Goal: Task Accomplishment & Management: Manage account settings

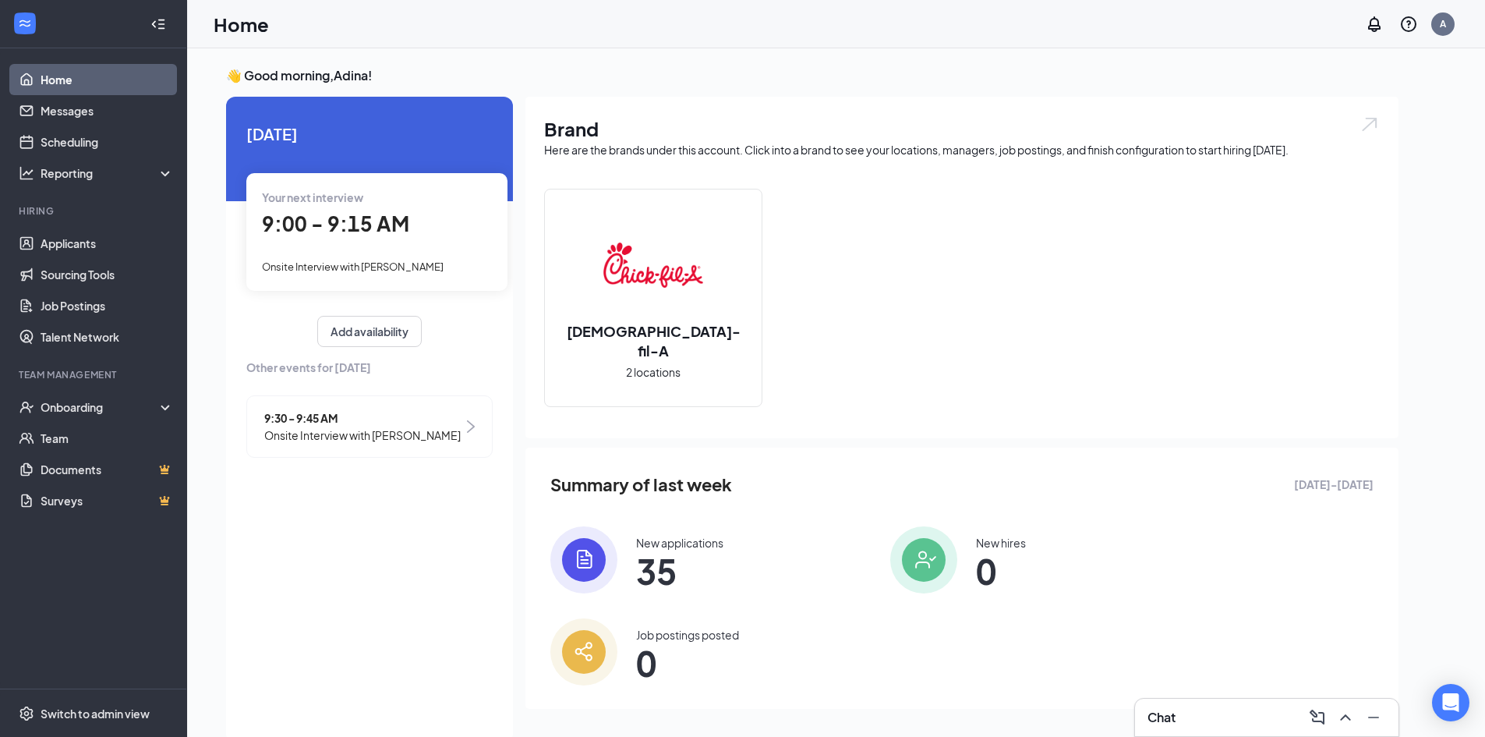
click at [341, 232] on span "9:00 - 9:15 AM" at bounding box center [335, 223] width 147 height 26
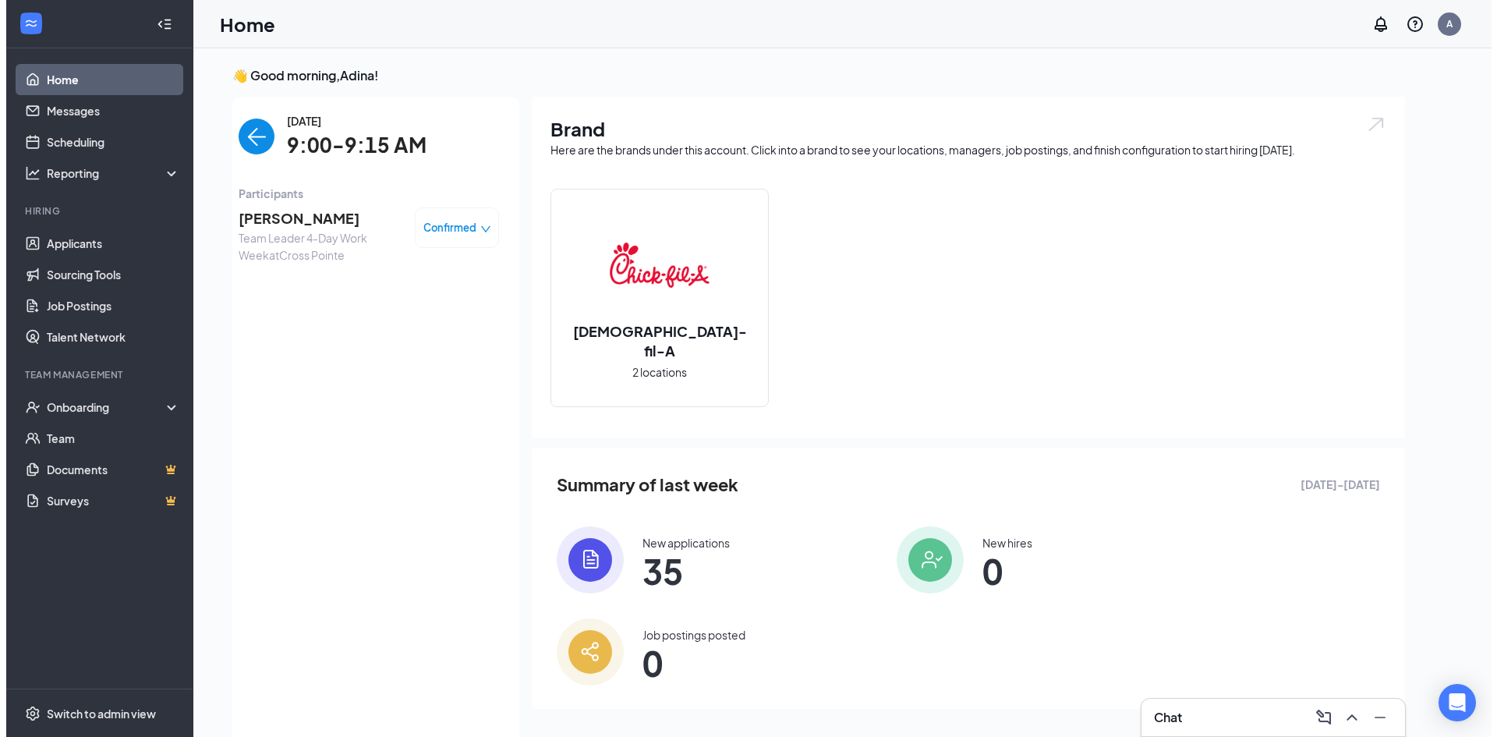
scroll to position [6, 0]
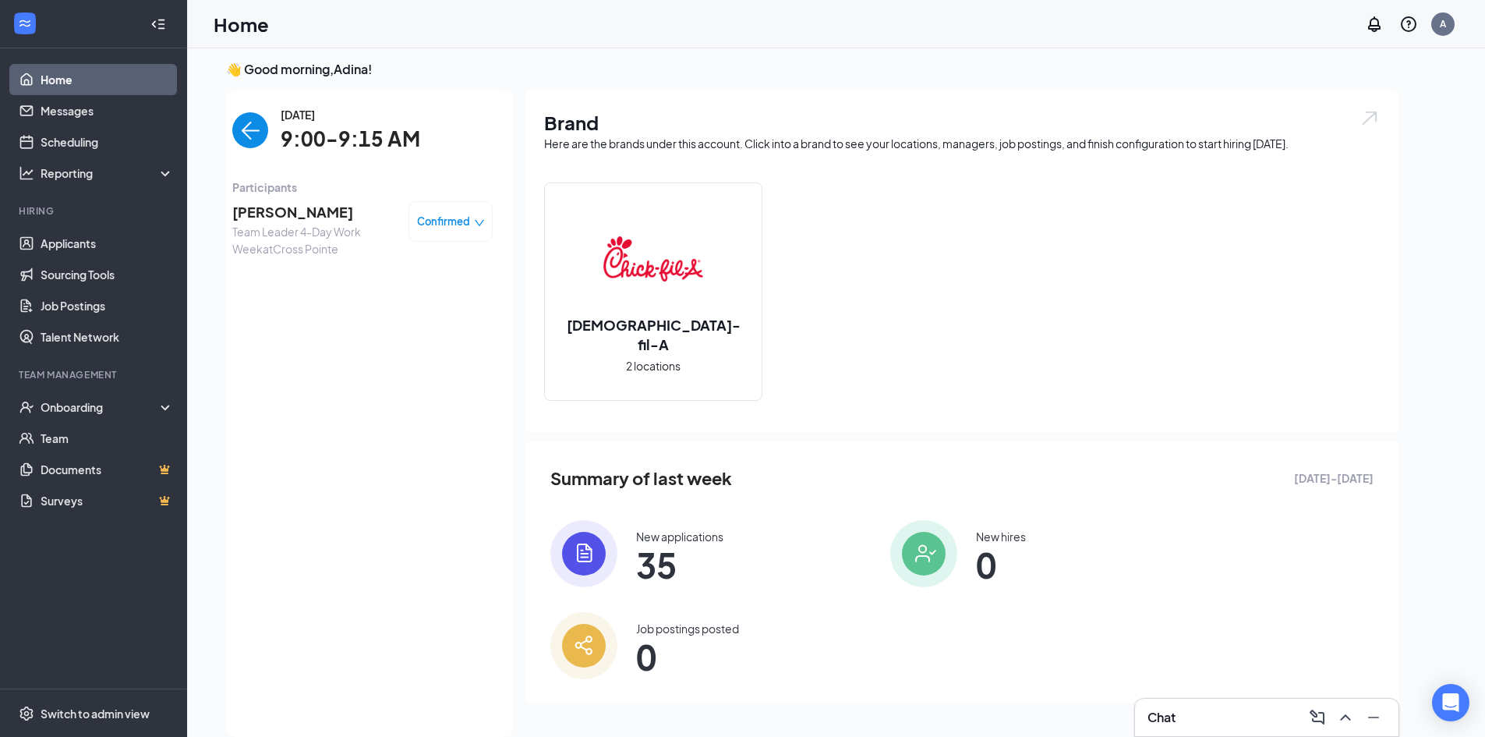
click at [267, 209] on span "[PERSON_NAME]" at bounding box center [314, 212] width 164 height 22
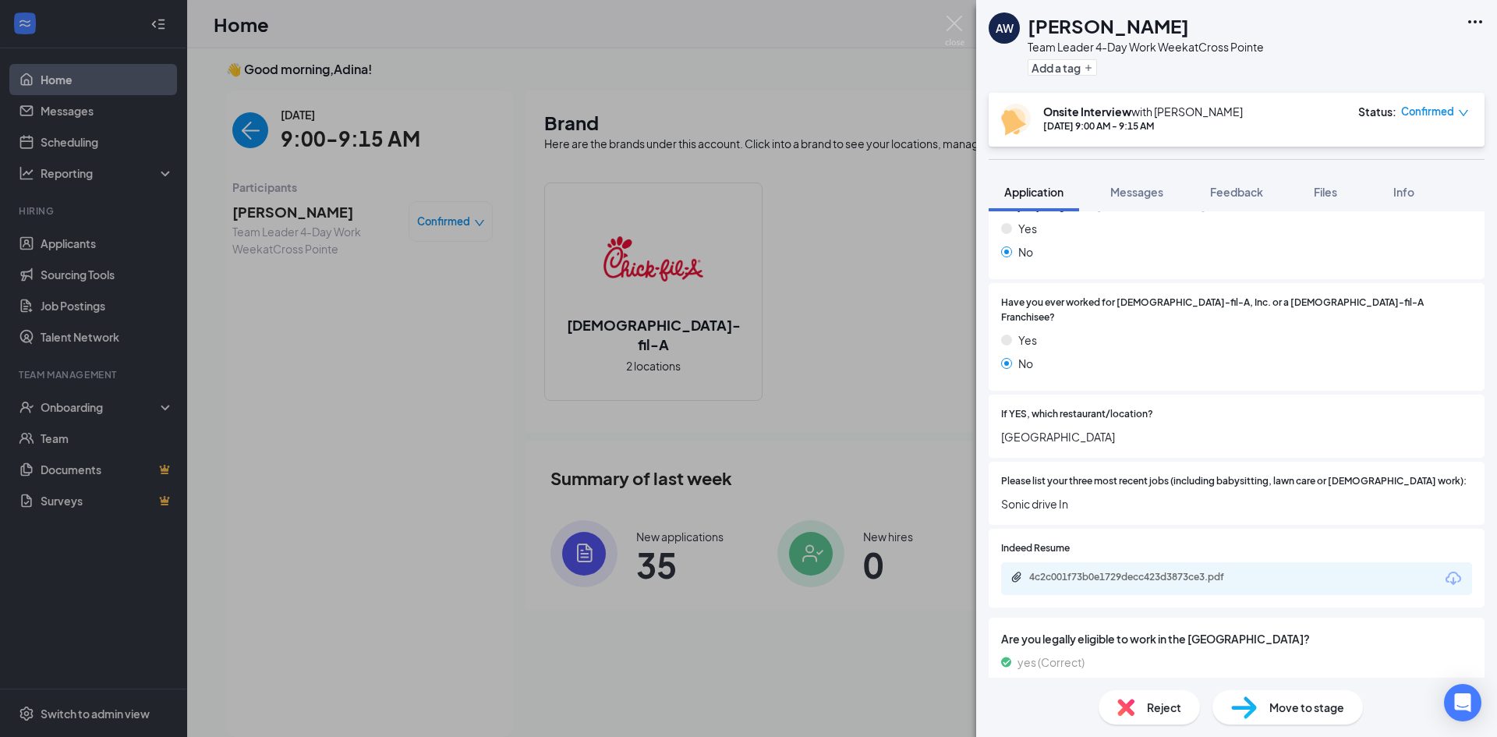
scroll to position [620, 0]
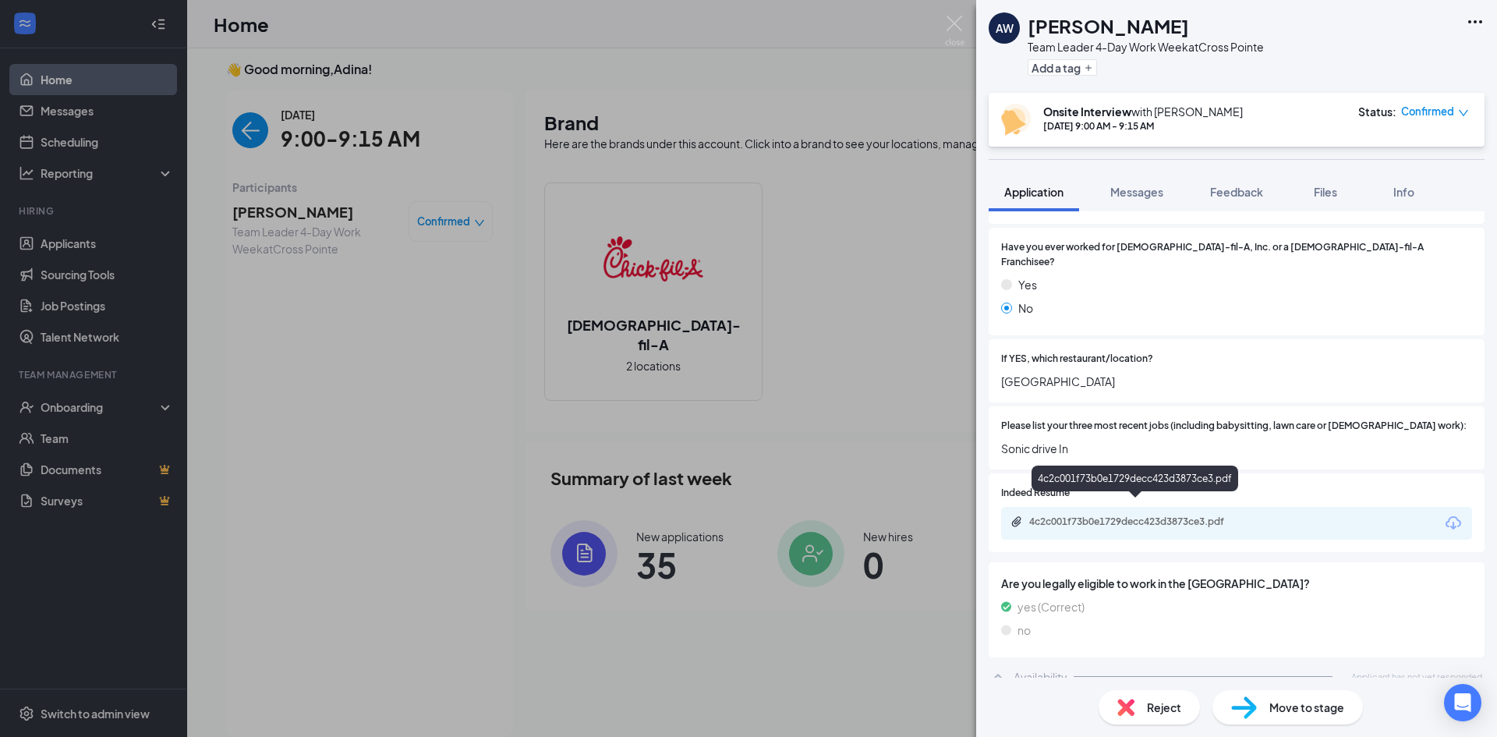
click at [1187, 515] on div "4c2c001f73b0e1729decc423d3873ce3.pdf" at bounding box center [1138, 521] width 218 height 12
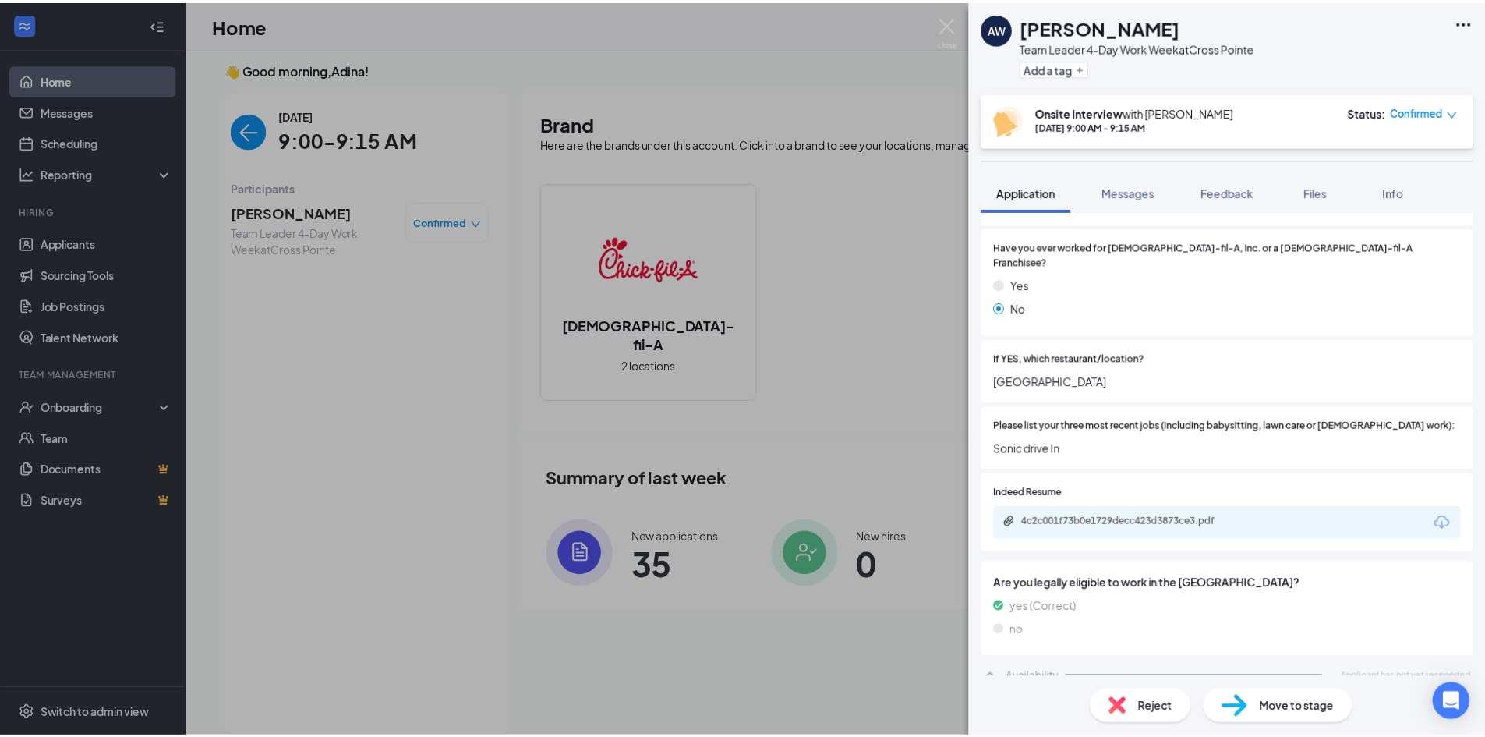
scroll to position [614, 0]
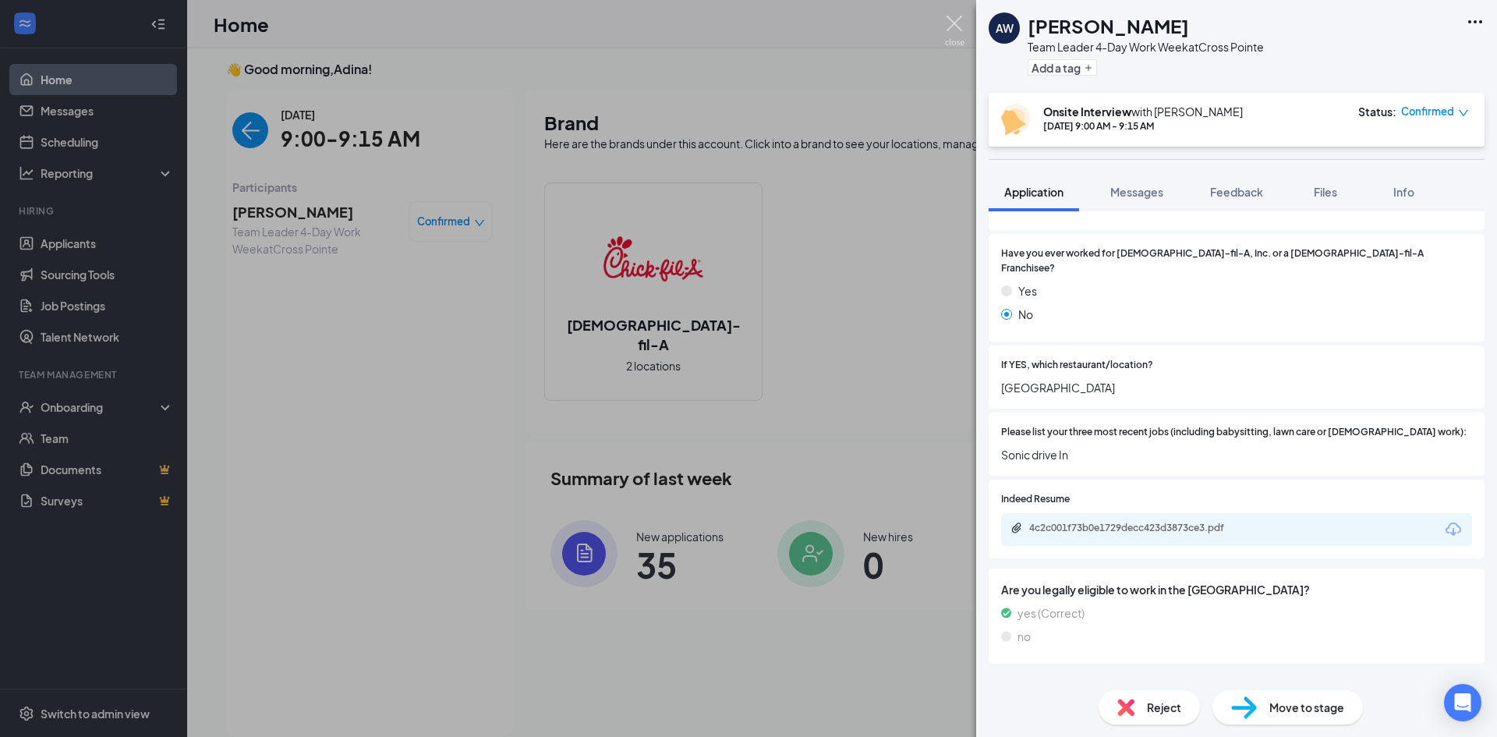
click at [952, 25] on img at bounding box center [954, 31] width 19 height 30
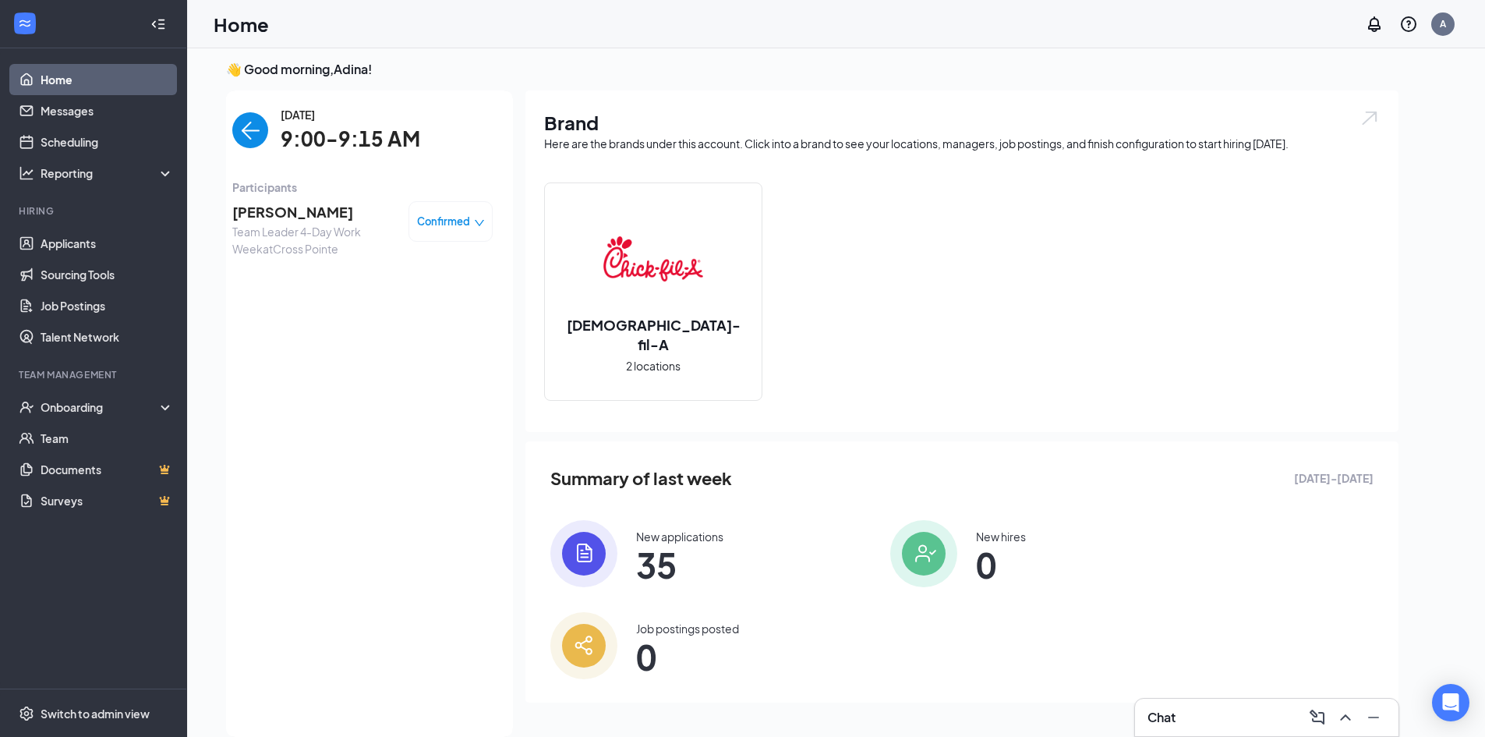
click at [255, 137] on img "back-button" at bounding box center [250, 130] width 36 height 36
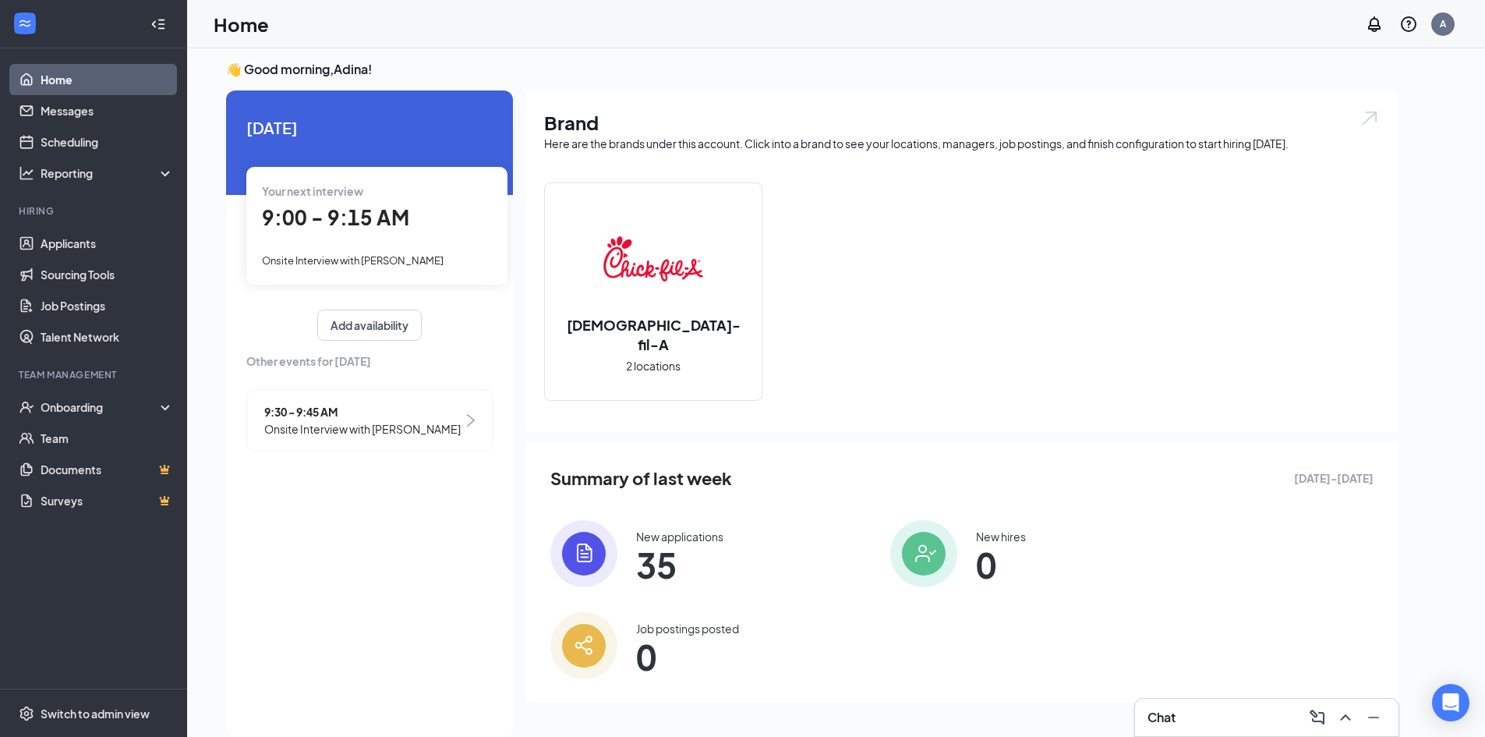
click at [448, 424] on div "9:30 - 9:45 AM Onsite Interview with [PERSON_NAME]" at bounding box center [369, 420] width 246 height 62
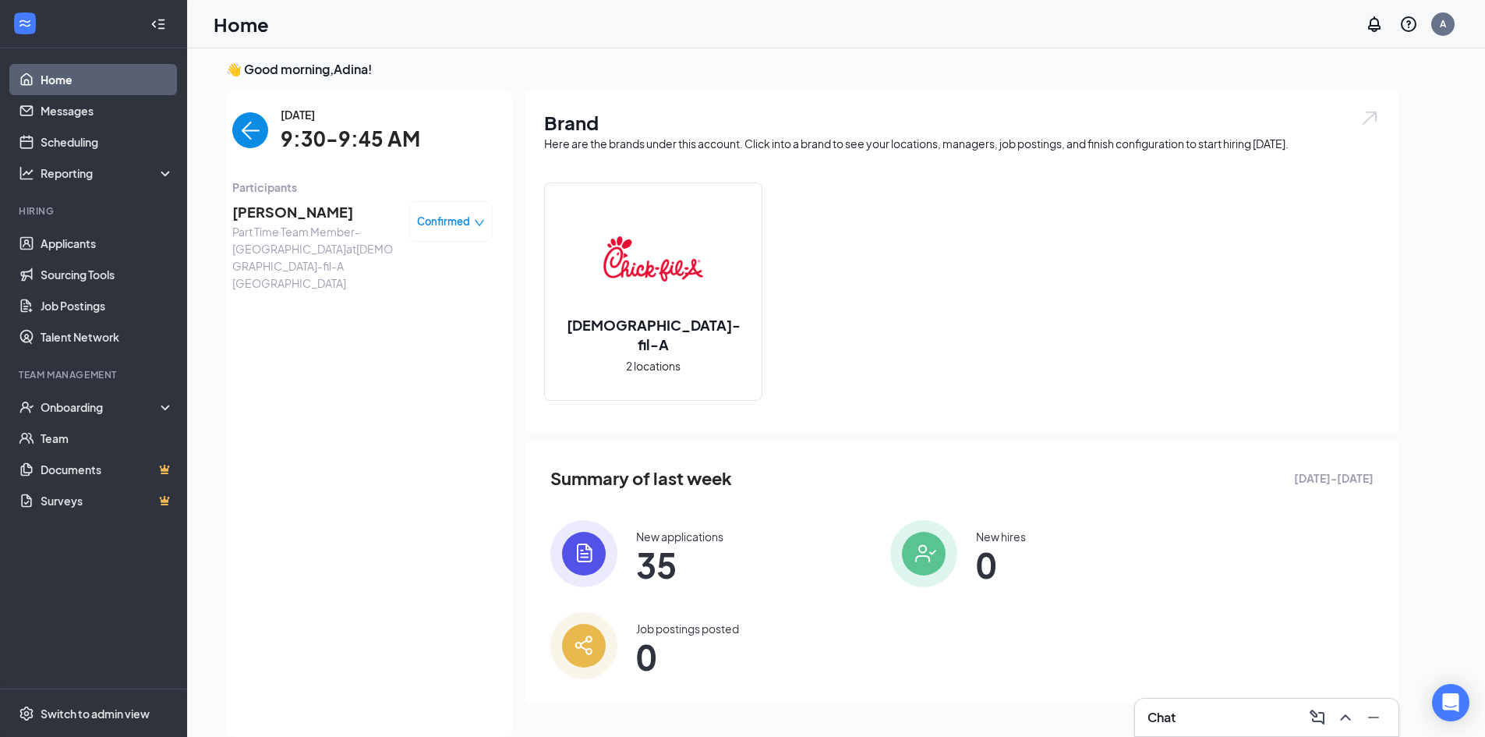
click at [246, 127] on img "back-button" at bounding box center [250, 130] width 36 height 36
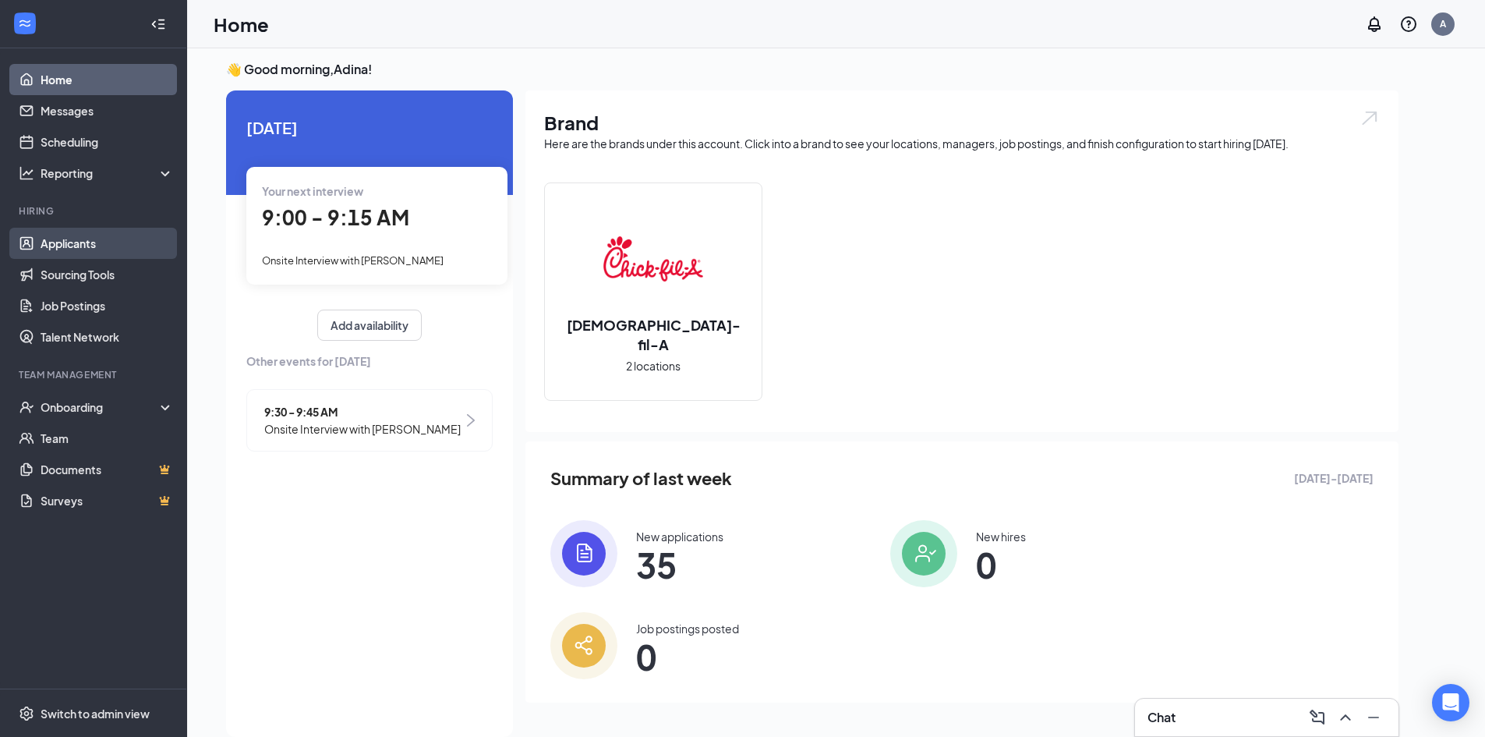
click at [124, 250] on link "Applicants" at bounding box center [107, 243] width 133 height 31
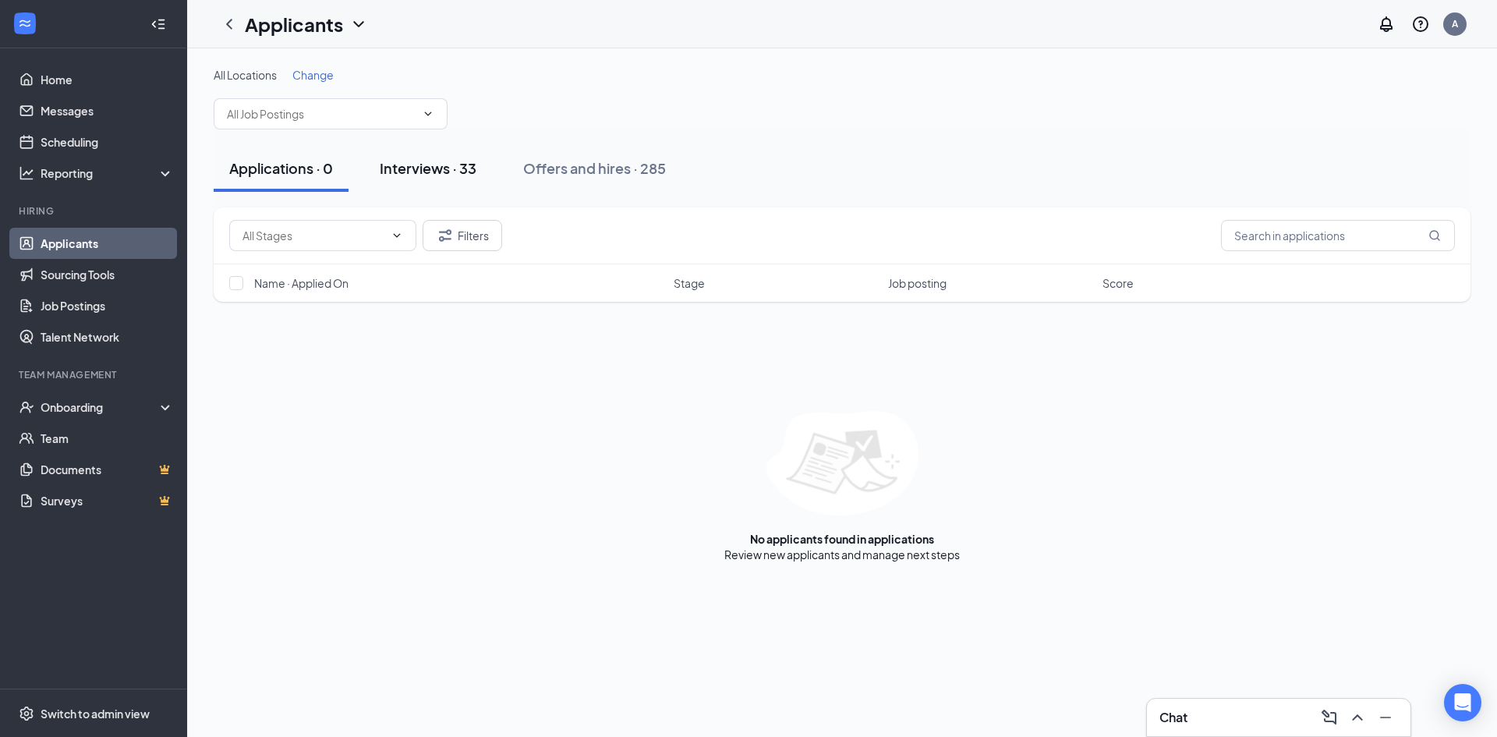
click at [433, 176] on div "Interviews · 33" at bounding box center [428, 167] width 97 height 19
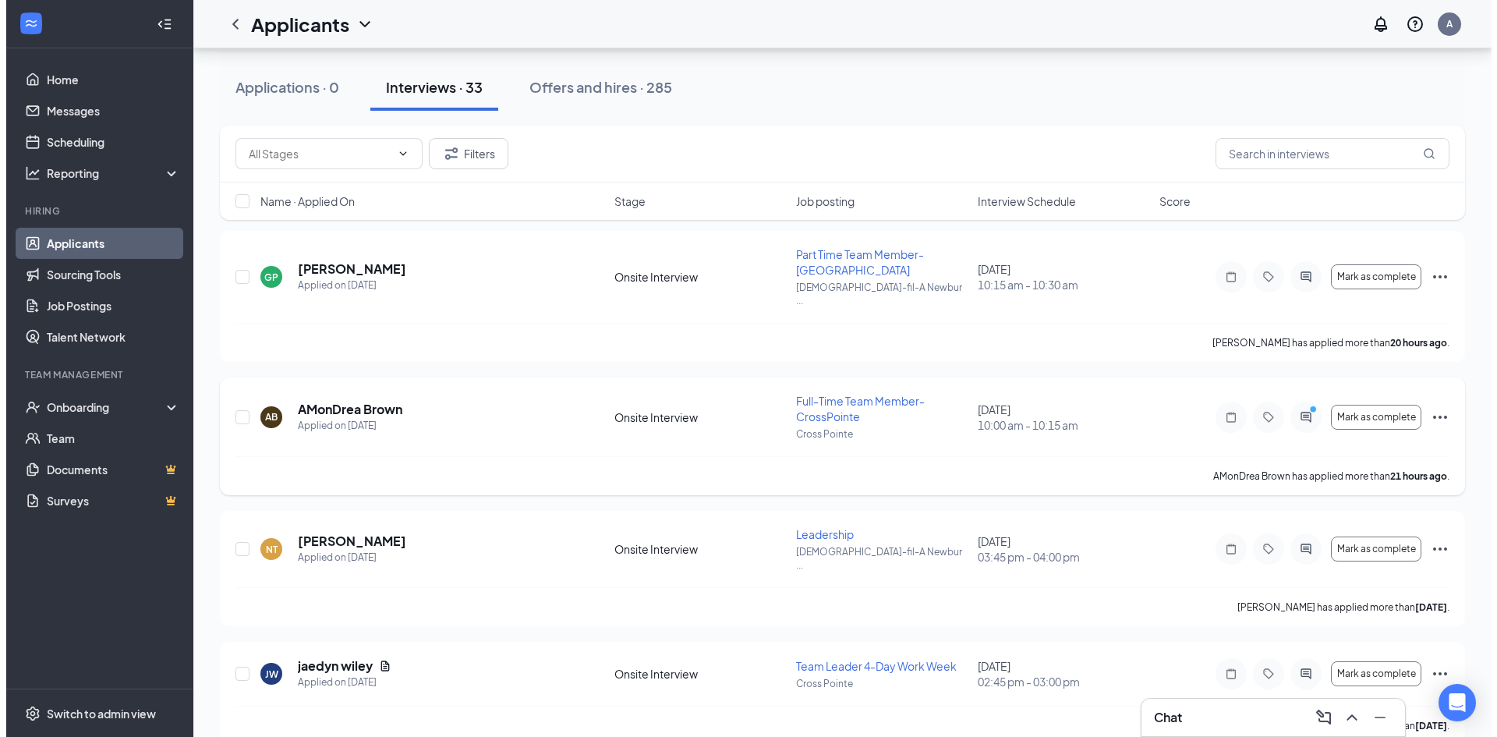
scroll to position [156, 0]
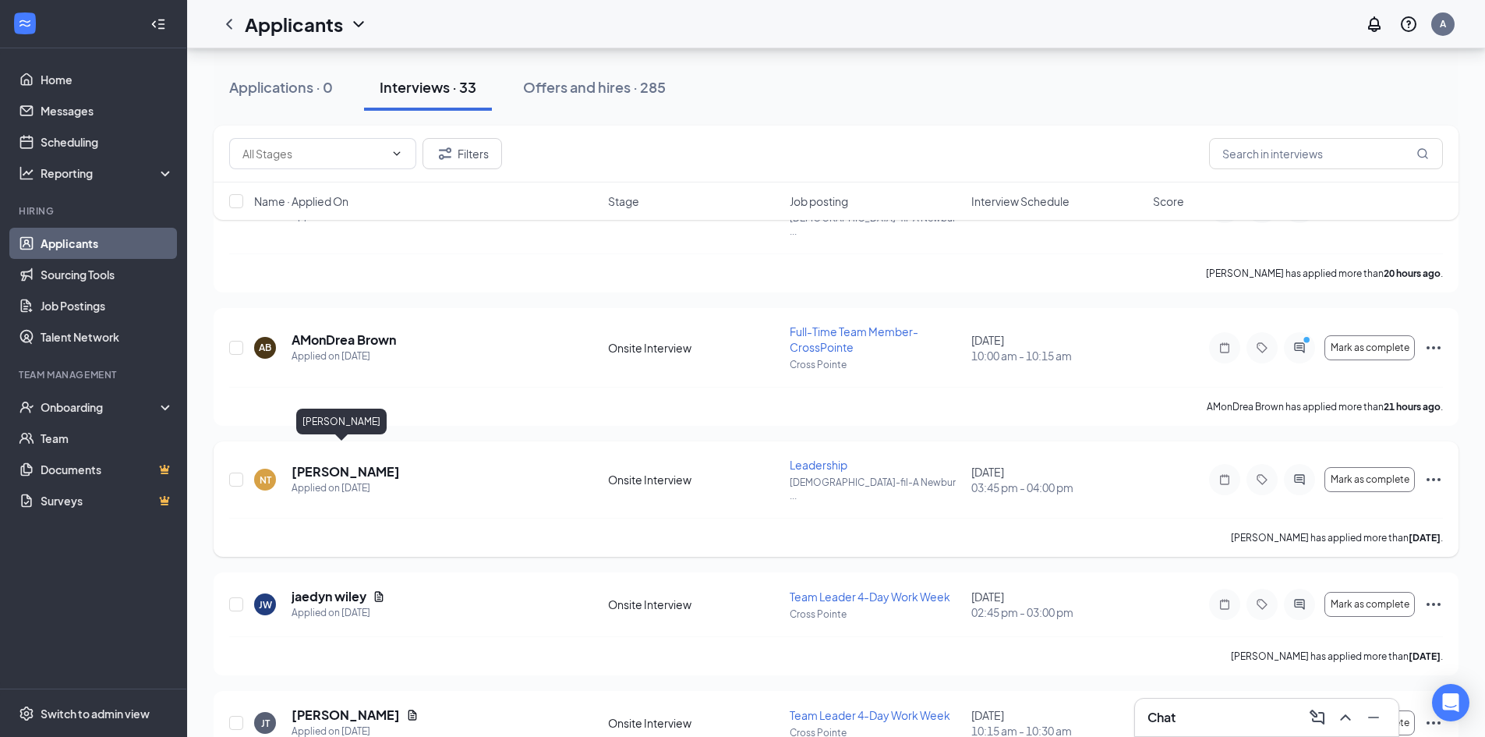
click at [320, 463] on h5 "[PERSON_NAME]" at bounding box center [346, 471] width 108 height 17
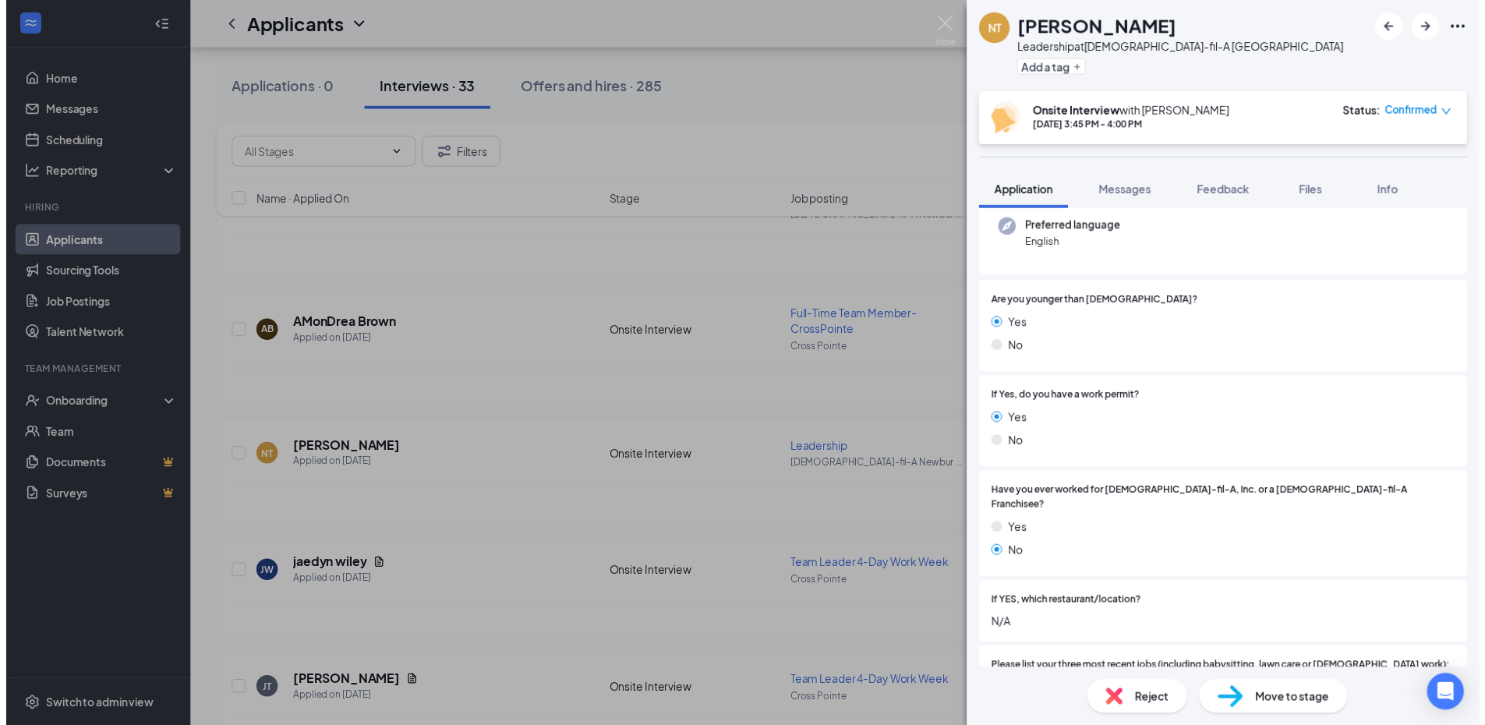
scroll to position [312, 0]
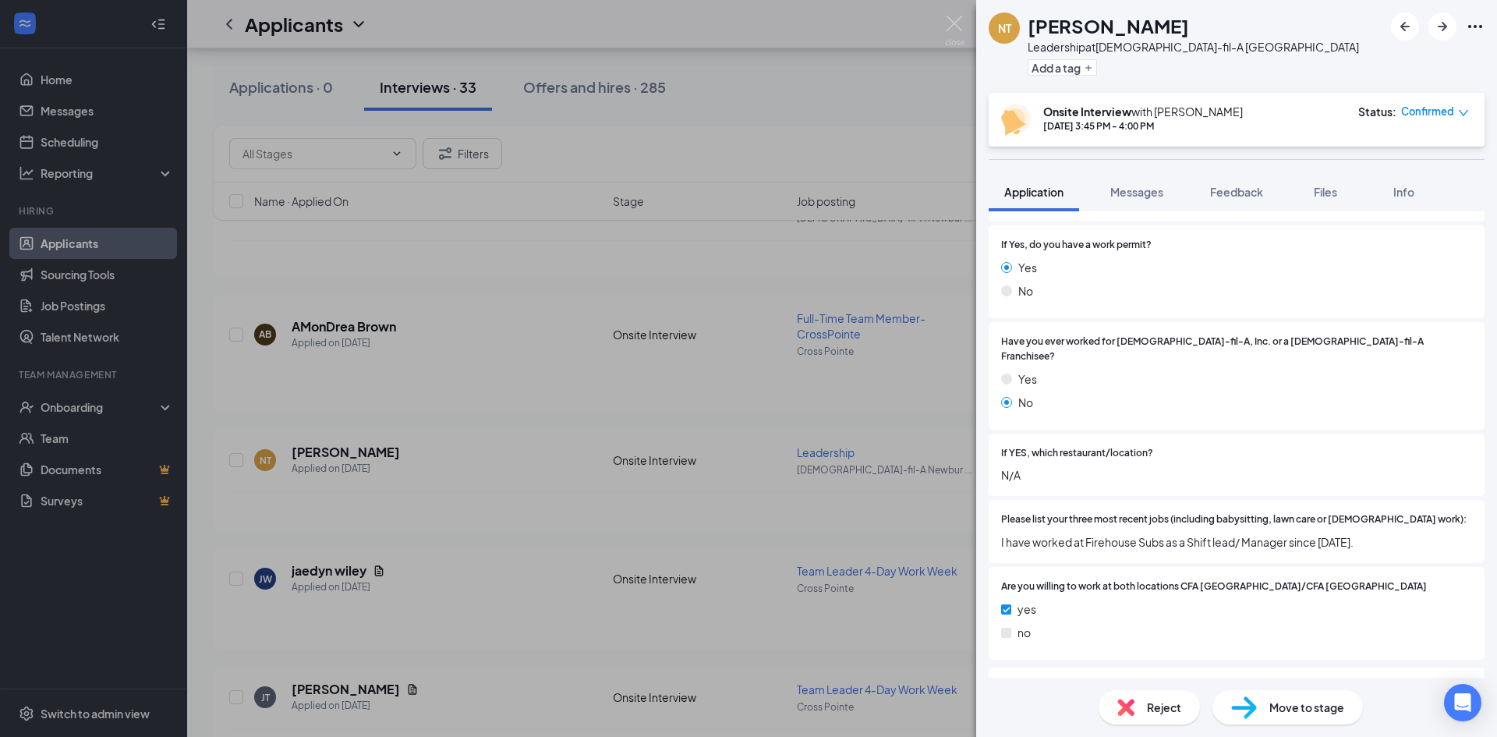
click at [964, 41] on div "NT [PERSON_NAME] Leadership at [DEMOGRAPHIC_DATA]-fil-A Newburgh Add a tag Onsi…" at bounding box center [748, 368] width 1497 height 737
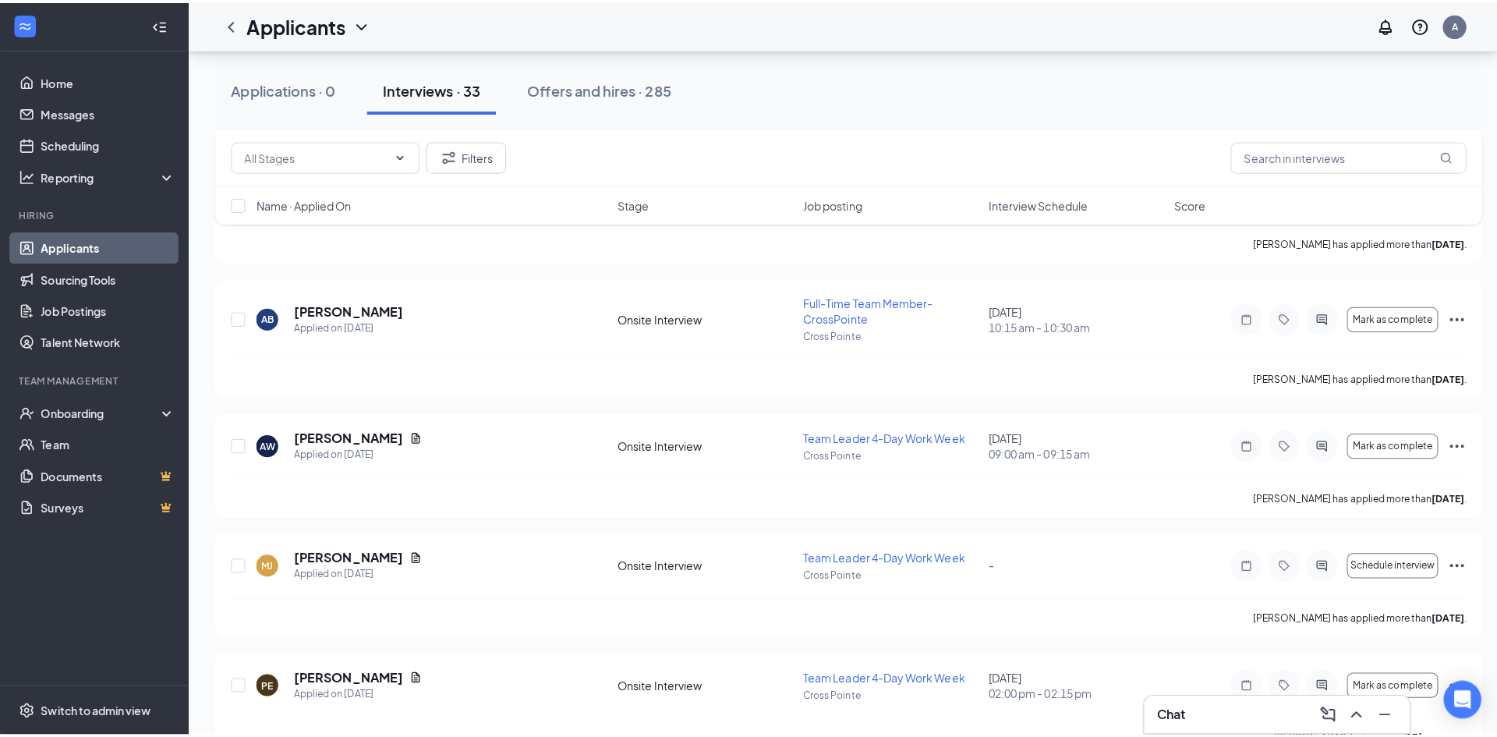
scroll to position [702, 0]
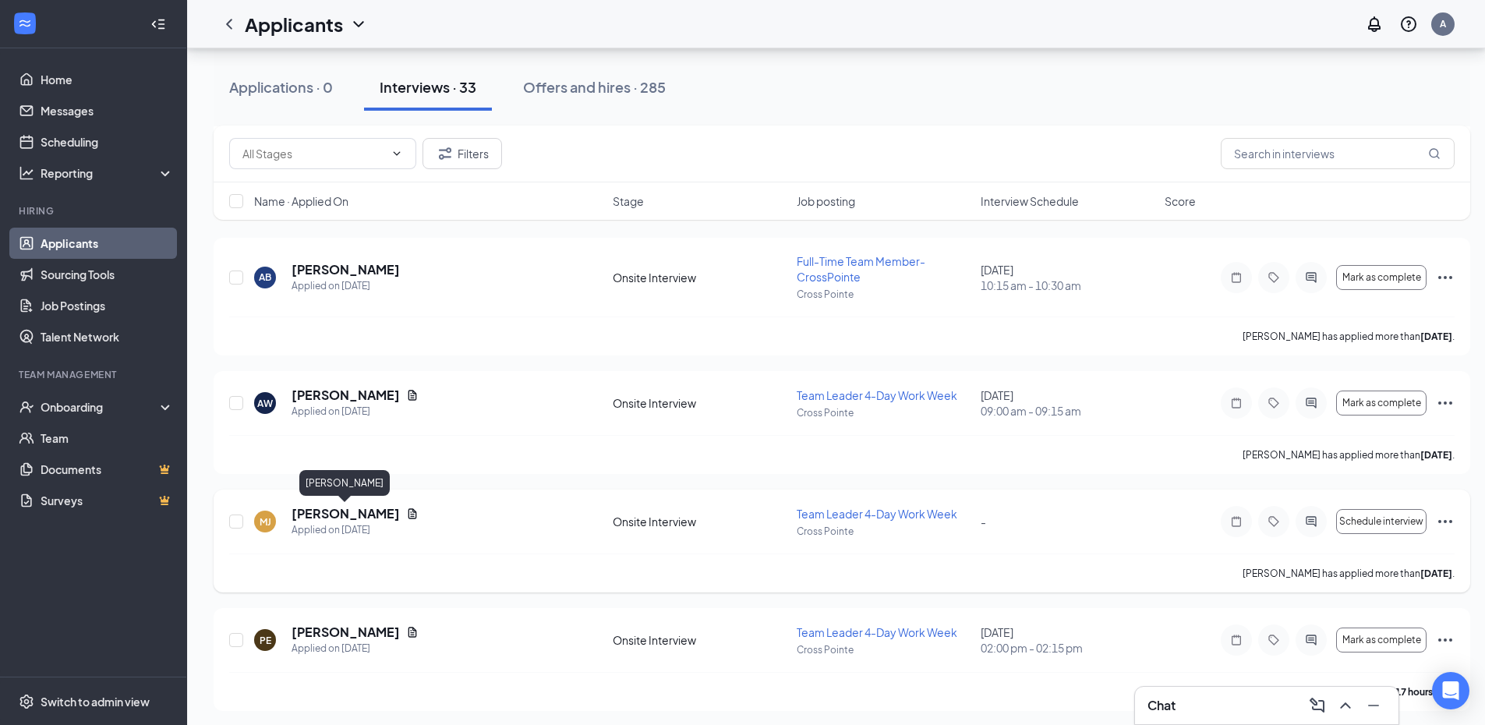
click at [350, 516] on h5 "[PERSON_NAME]" at bounding box center [346, 513] width 108 height 17
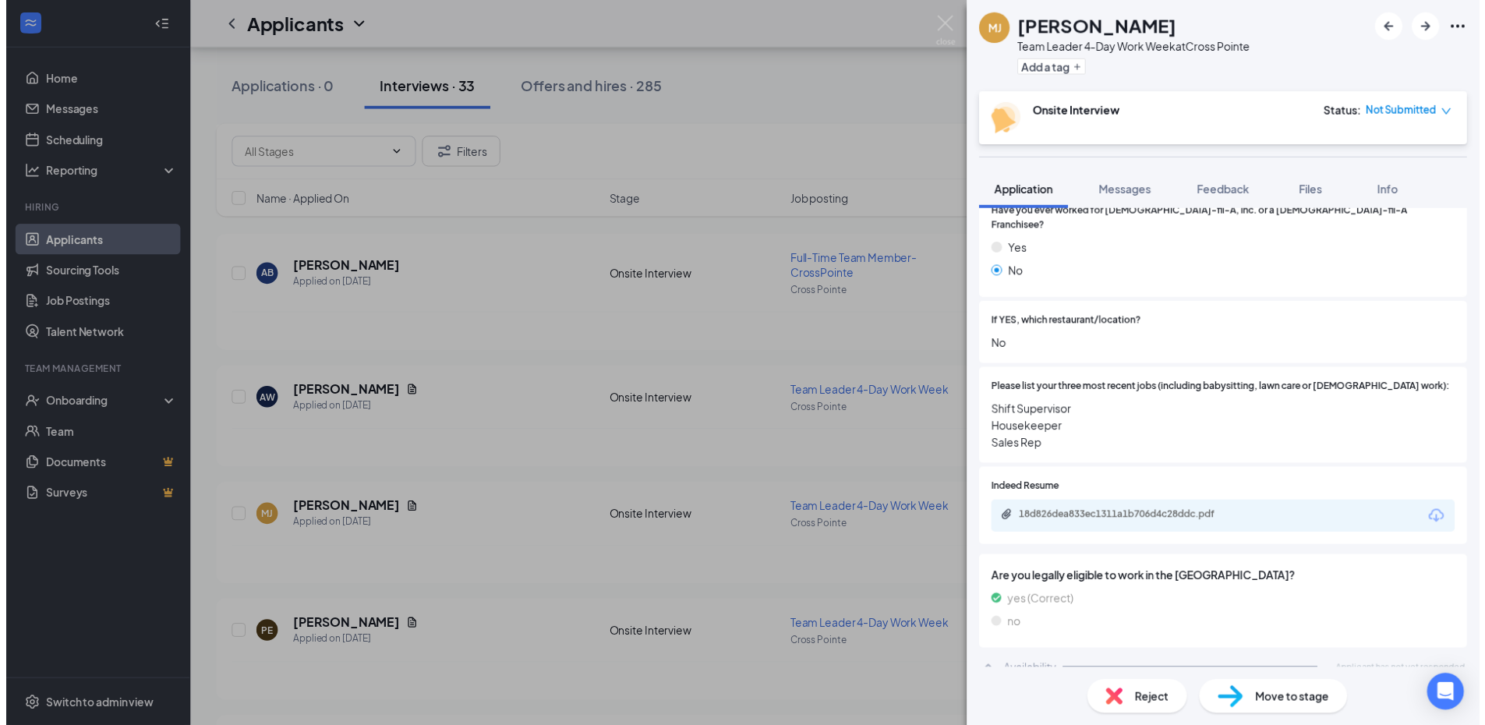
scroll to position [611, 0]
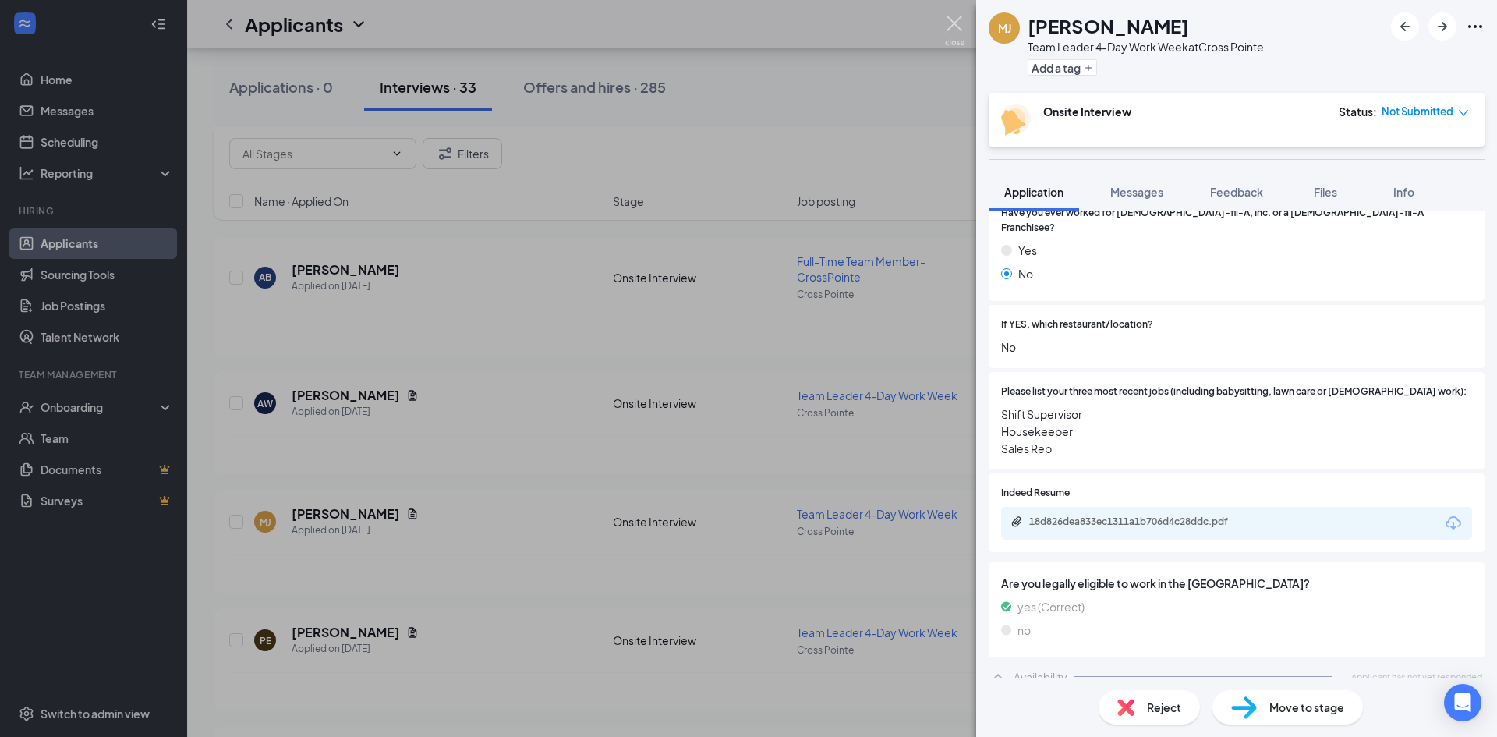
click at [958, 28] on img at bounding box center [954, 31] width 19 height 30
